Goal: Information Seeking & Learning: Learn about a topic

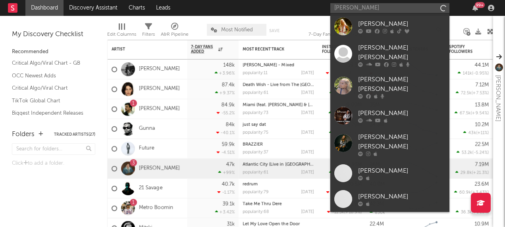
type input "[PERSON_NAME]"
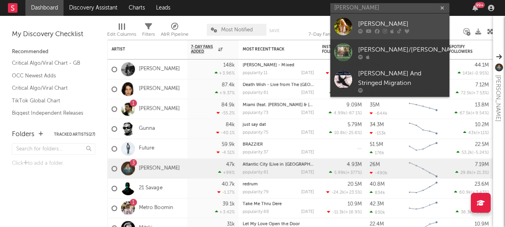
click at [337, 25] on div at bounding box center [343, 26] width 18 height 18
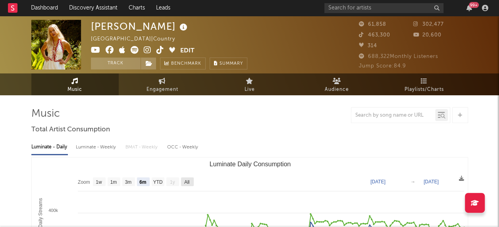
click at [184, 181] on text "All" at bounding box center [186, 182] width 5 height 6
select select "All"
type input "[DATE]"
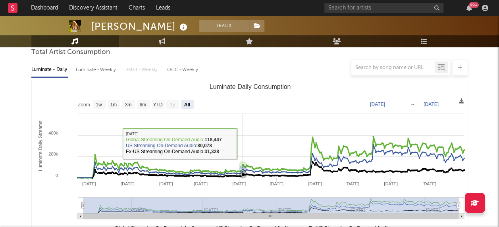
scroll to position [79, 0]
